Goal: Entertainment & Leisure: Consume media (video, audio)

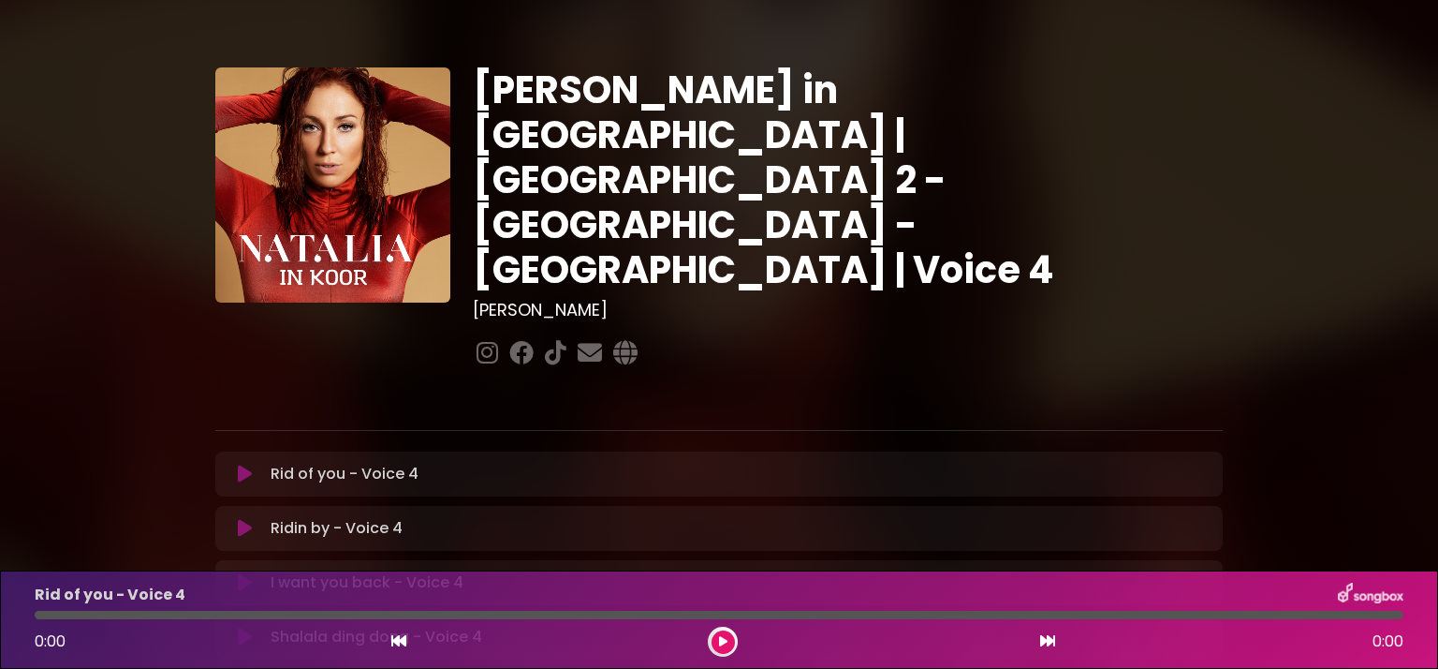
click at [239, 464] on icon at bounding box center [245, 473] width 14 height 19
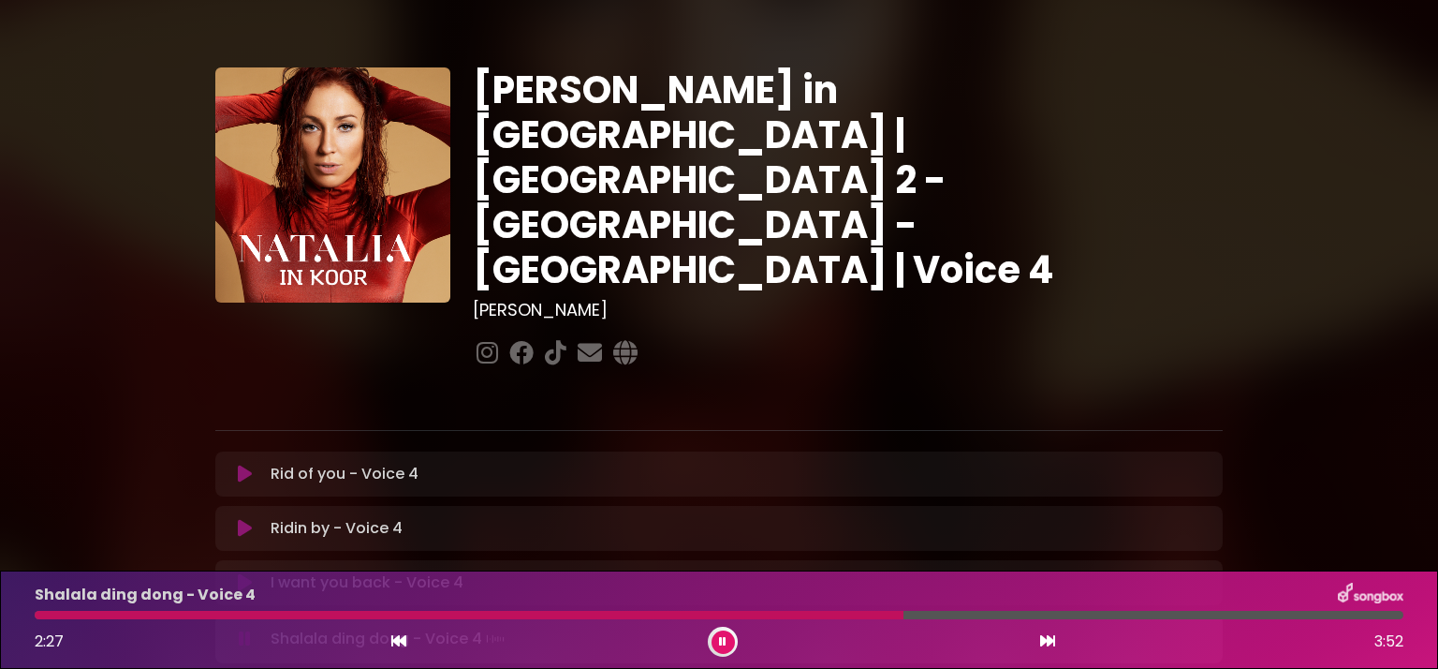
click at [660, 613] on div at bounding box center [469, 614] width 869 height 8
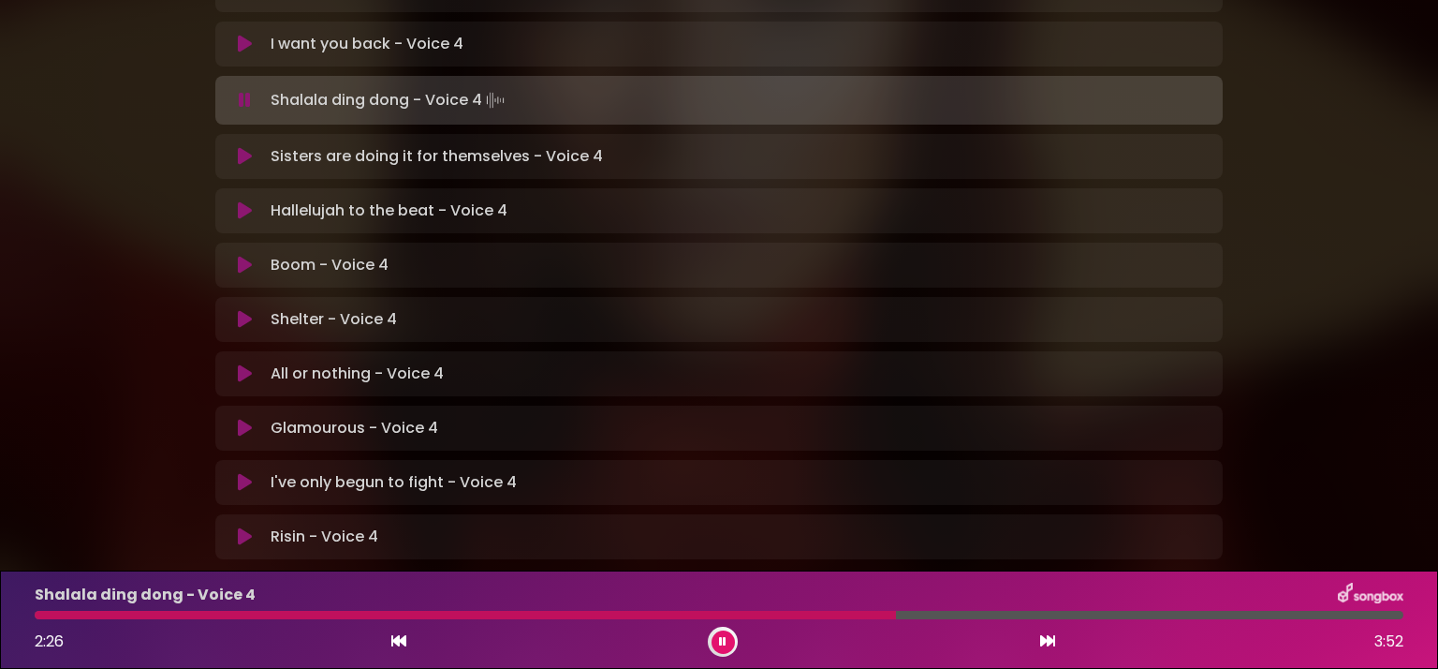
scroll to position [543, 0]
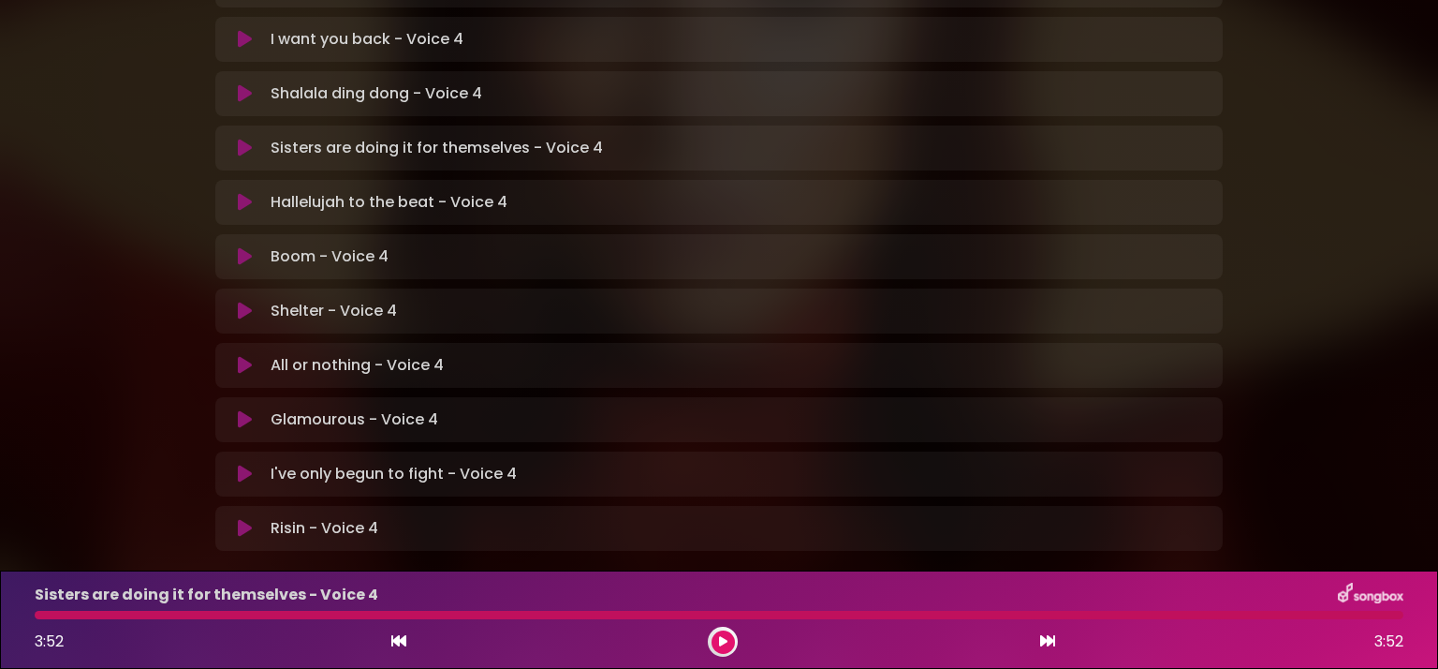
click at [728, 637] on button at bounding box center [723, 641] width 23 height 23
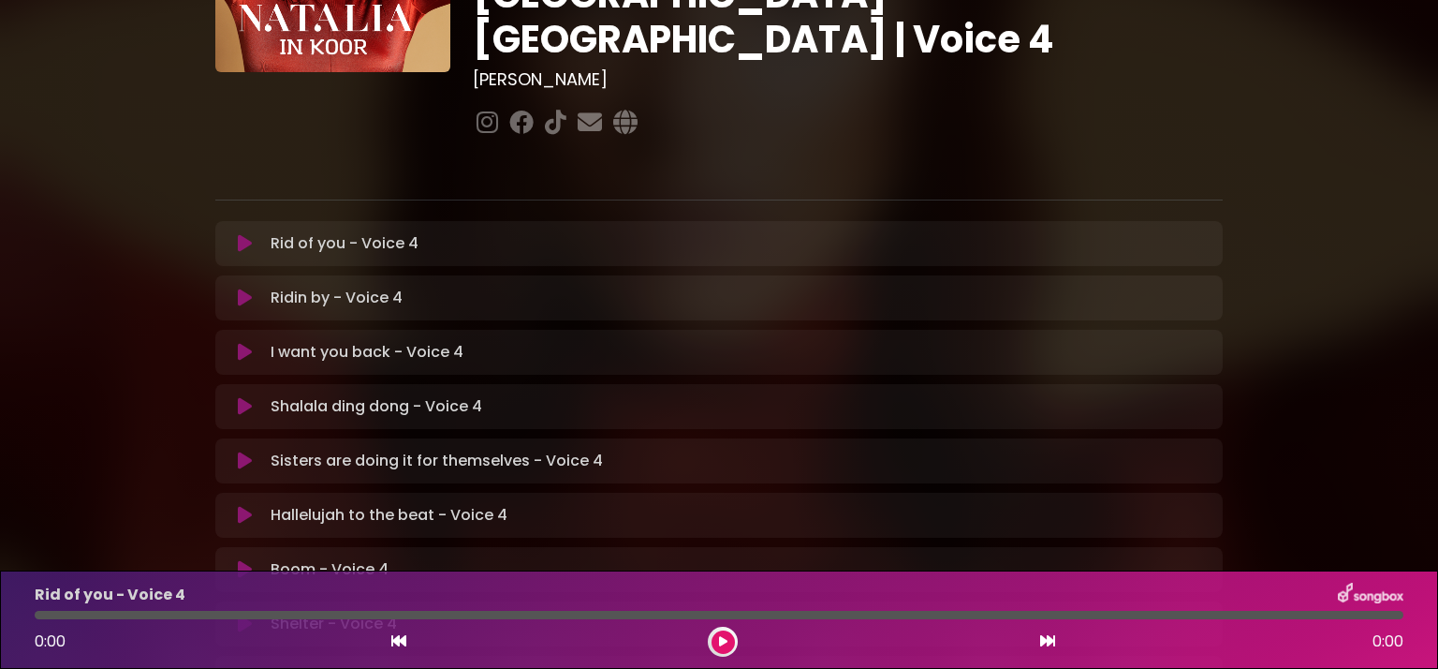
scroll to position [243, 0]
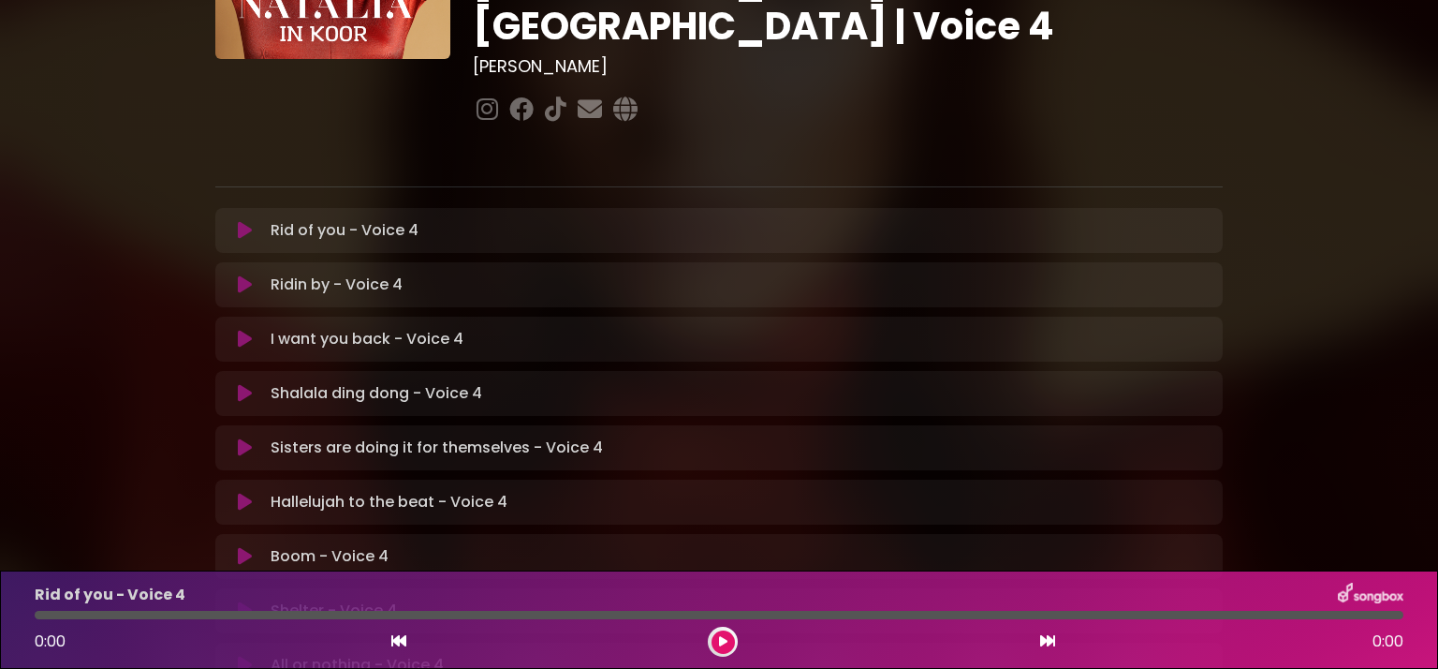
click at [238, 438] on icon at bounding box center [245, 447] width 14 height 19
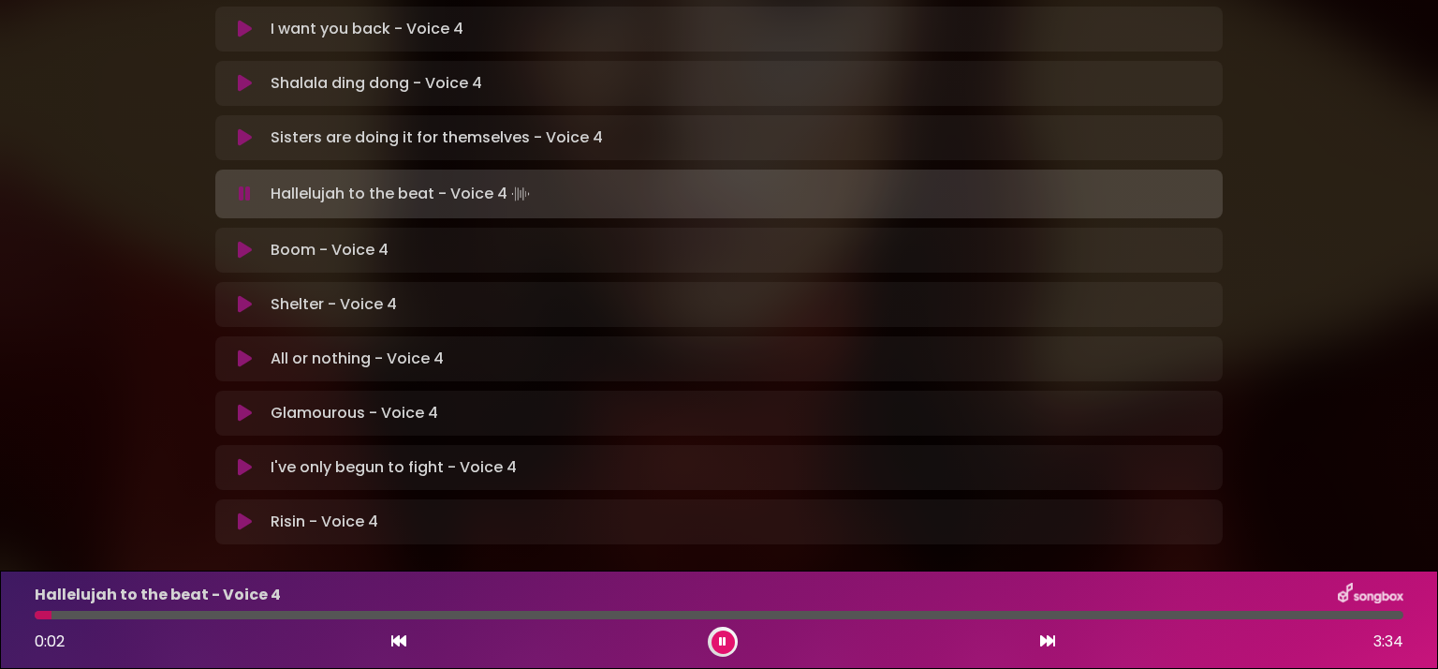
scroll to position [559, 0]
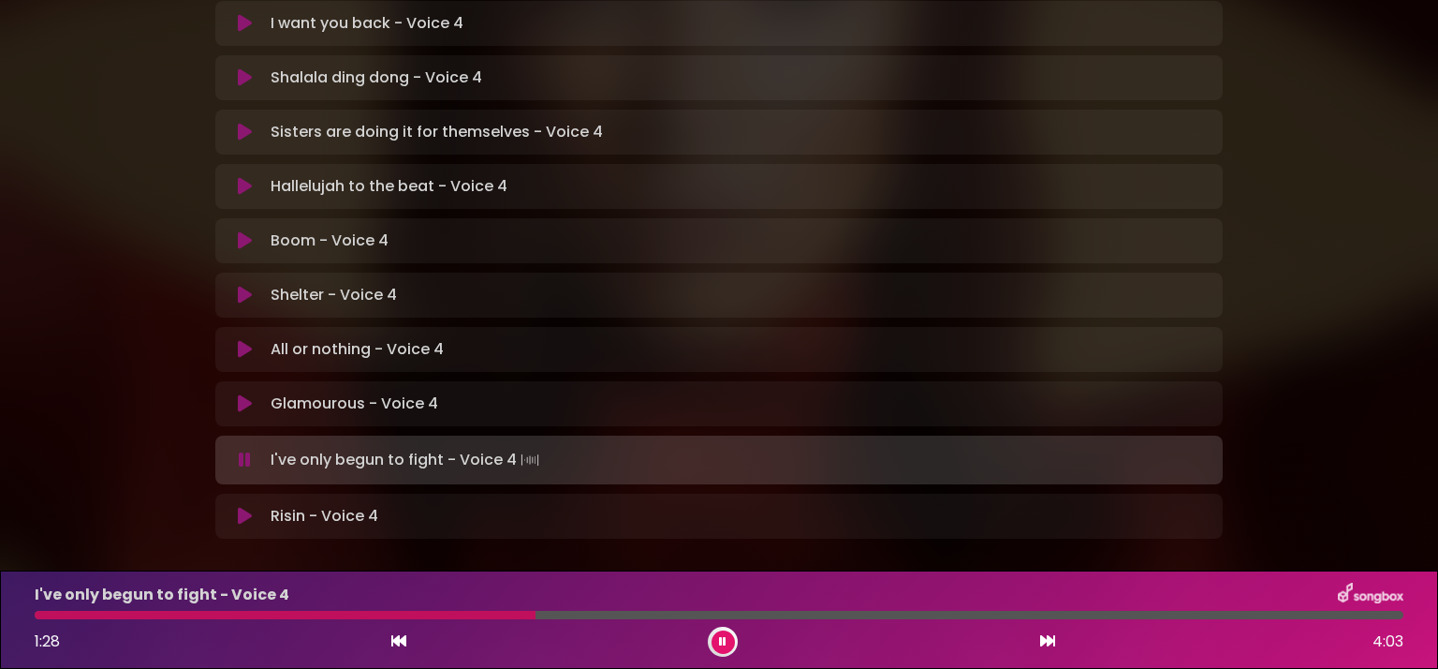
click at [721, 637] on icon at bounding box center [722, 641] width 7 height 11
